Goal: Find specific fact: Find specific fact

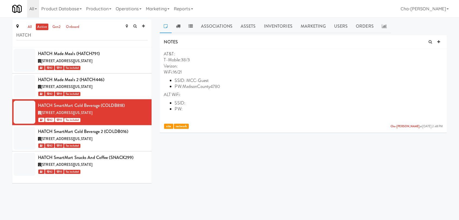
click at [43, 37] on input "HATCH" at bounding box center [81, 35] width 131 height 10
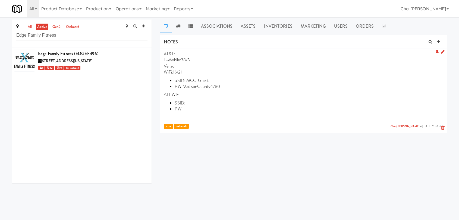
type input "Edge Family Fitness"
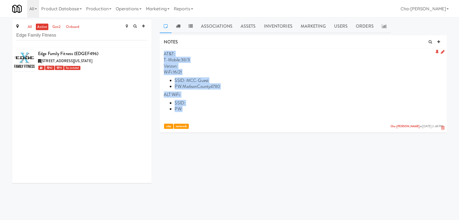
drag, startPoint x: 164, startPoint y: 52, endPoint x: 209, endPoint y: 107, distance: 71.5
click at [209, 107] on p "AT&T: T-Mobile:38/3 Verizon: WiFi:16/21 SSID: MCC-Guest PW:MadisonCounty4780 AL…" at bounding box center [303, 86] width 279 height 70
copy p "AT&T: T-Mobile:38/3 Verizon: WiFi:16/21 SSID: MCC-Guest PW:MadisonCounty4780 AL…"
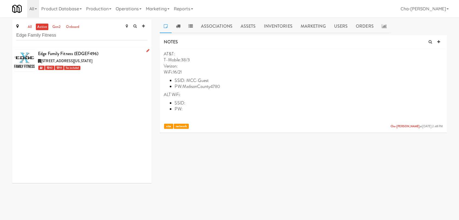
click at [92, 62] on span "30050 Town Center Loop West, Wilsonville Oregon" at bounding box center [66, 60] width 51 height 5
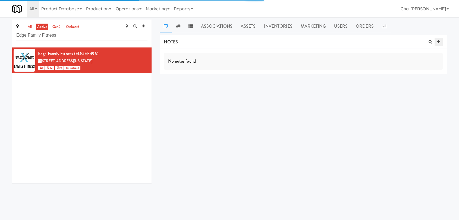
click at [436, 42] on link at bounding box center [438, 42] width 8 height 8
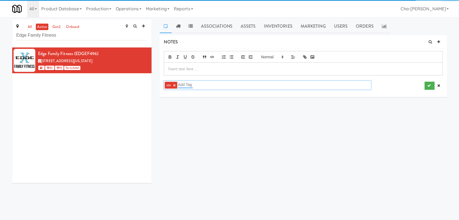
click at [183, 84] on input "text" at bounding box center [185, 84] width 15 height 7
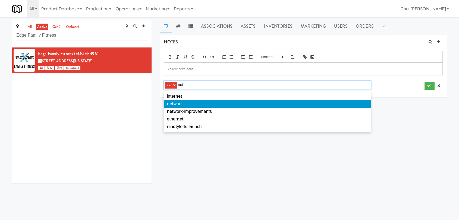
type input "net"
click at [178, 107] on li "net work" at bounding box center [267, 104] width 206 height 8
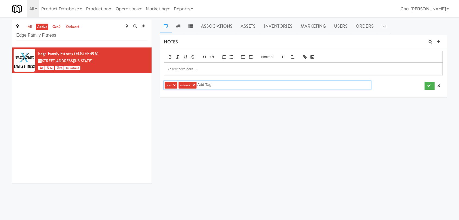
click at [204, 70] on p at bounding box center [303, 69] width 270 height 6
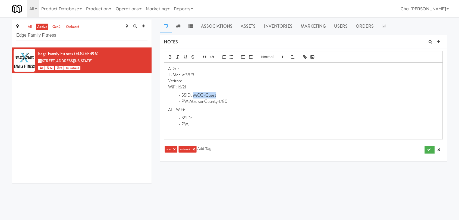
drag, startPoint x: 193, startPoint y: 95, endPoint x: 220, endPoint y: 96, distance: 27.4
click at [220, 96] on li "SSID: MCC-Guest" at bounding box center [306, 95] width 263 height 6
drag, startPoint x: 189, startPoint y: 100, endPoint x: 230, endPoint y: 99, distance: 41.0
click at [230, 99] on li "PW:MadisonCounty4780" at bounding box center [306, 102] width 263 height 6
click at [195, 95] on li "SSID:" at bounding box center [306, 95] width 263 height 6
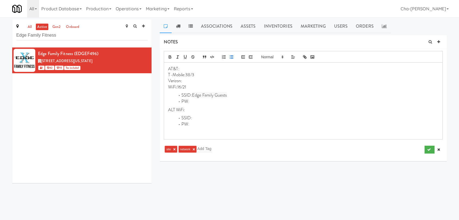
click at [194, 103] on li "PW:" at bounding box center [306, 102] width 263 height 6
click at [190, 72] on p "T-Mobile:38/3" at bounding box center [303, 75] width 270 height 6
click at [198, 74] on p "T-Mobile:38/3" at bounding box center [303, 75] width 270 height 6
click at [192, 86] on p "WiFi:16/21" at bounding box center [303, 87] width 270 height 6
